Goal: Navigation & Orientation: Find specific page/section

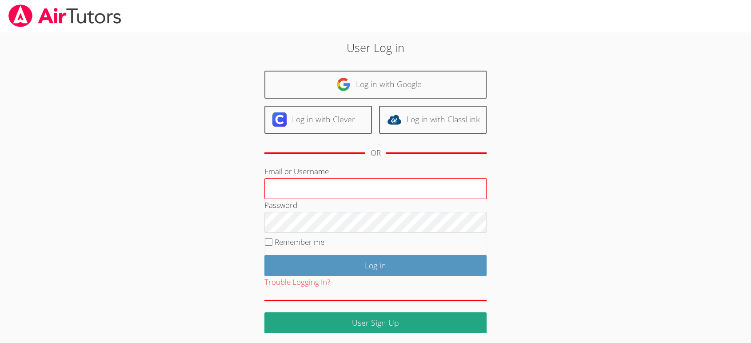
click at [377, 194] on input "Email or Username" at bounding box center [375, 188] width 222 height 21
type input "dianaaandrade@yahoo.com"
click at [268, 241] on input "Remember me" at bounding box center [269, 242] width 8 height 8
checkbox input "true"
click at [326, 265] on input "Log in" at bounding box center [375, 265] width 222 height 21
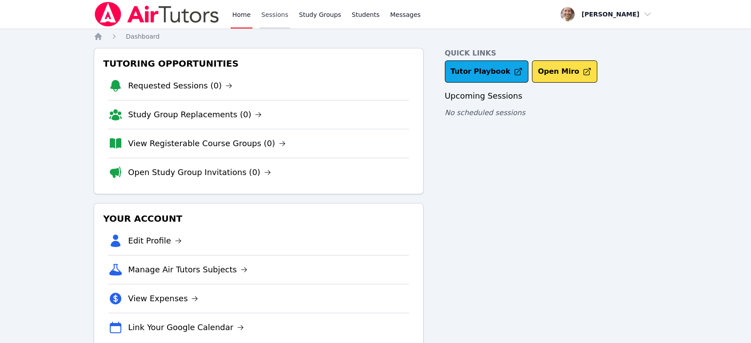
click at [266, 13] on link "Sessions" at bounding box center [275, 14] width 31 height 28
